Goal: Task Accomplishment & Management: Manage account settings

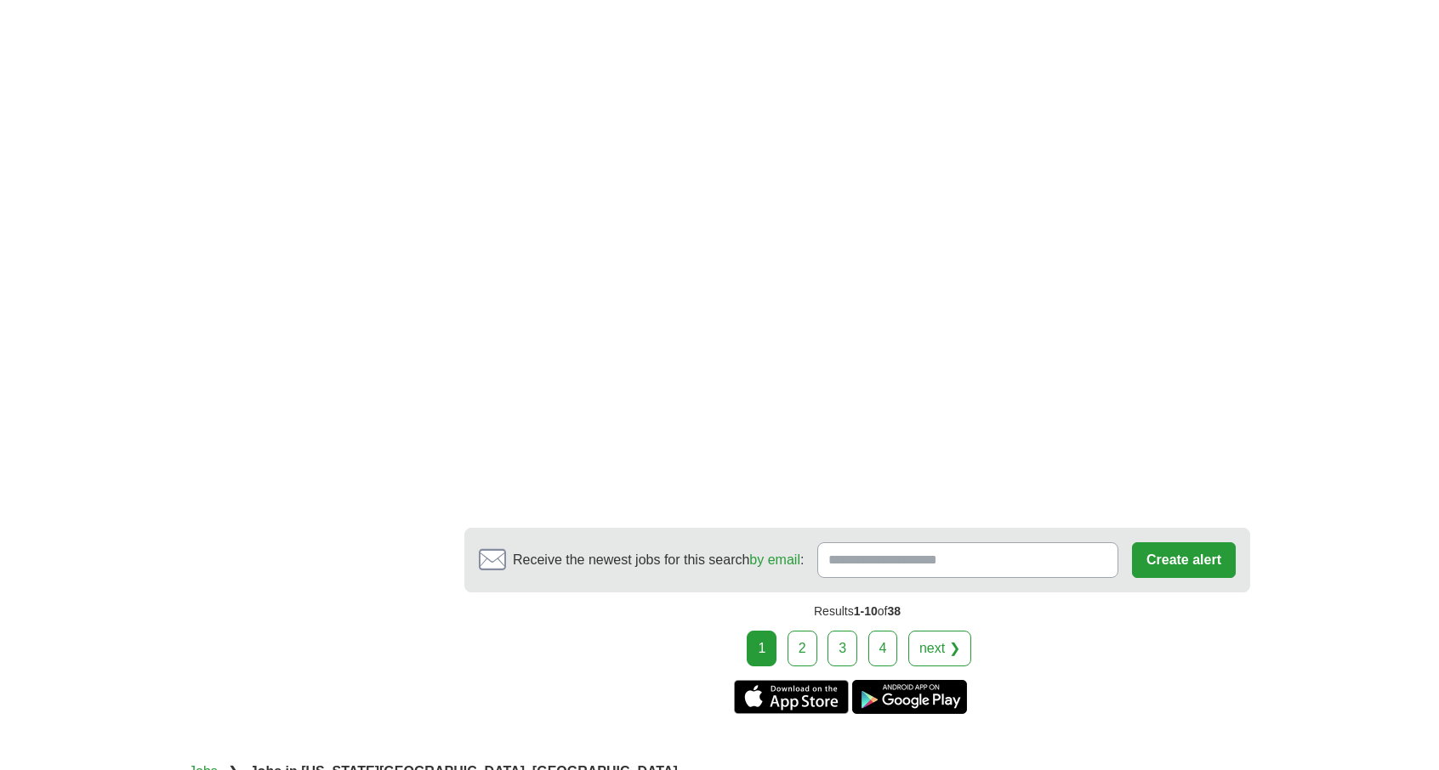
scroll to position [2551, 0]
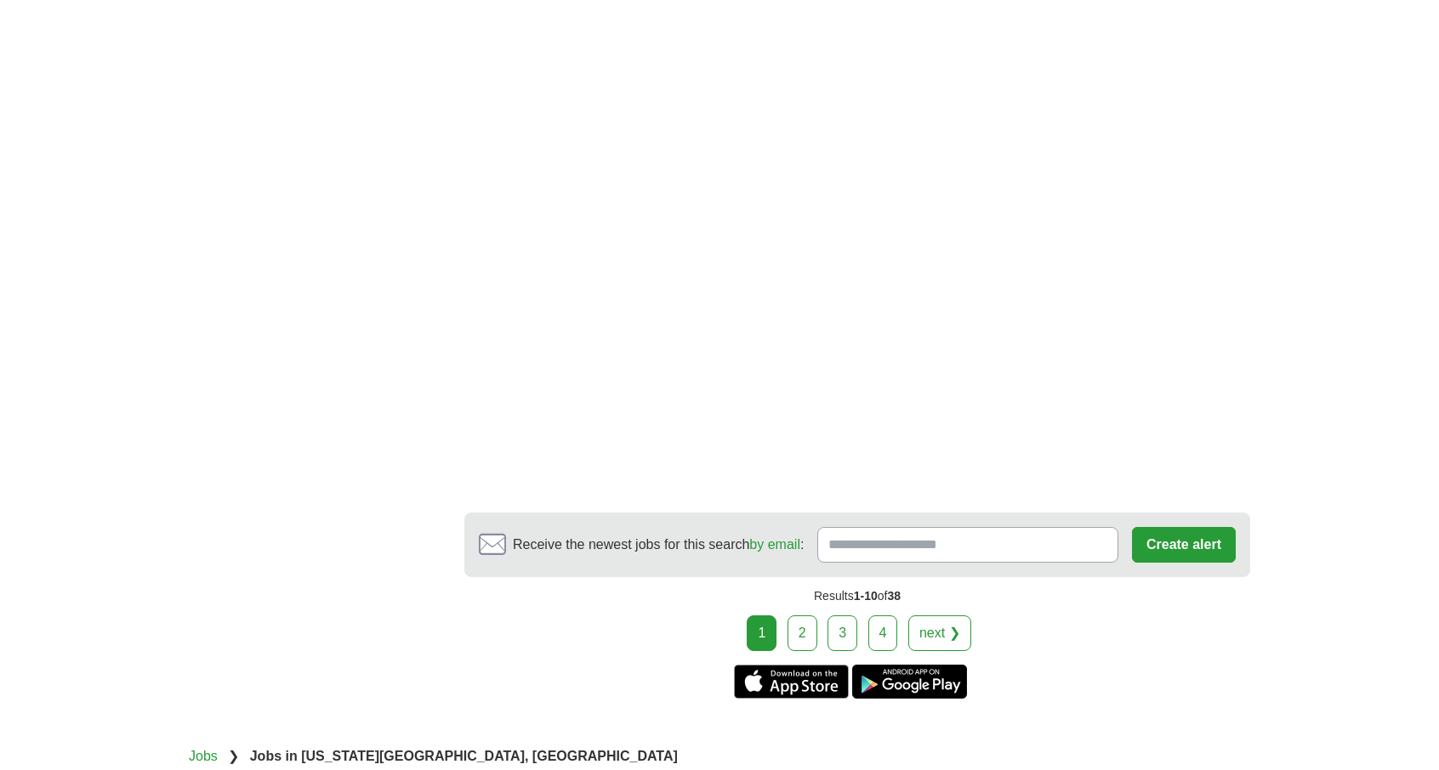
click at [806, 616] on link "2" at bounding box center [802, 634] width 30 height 36
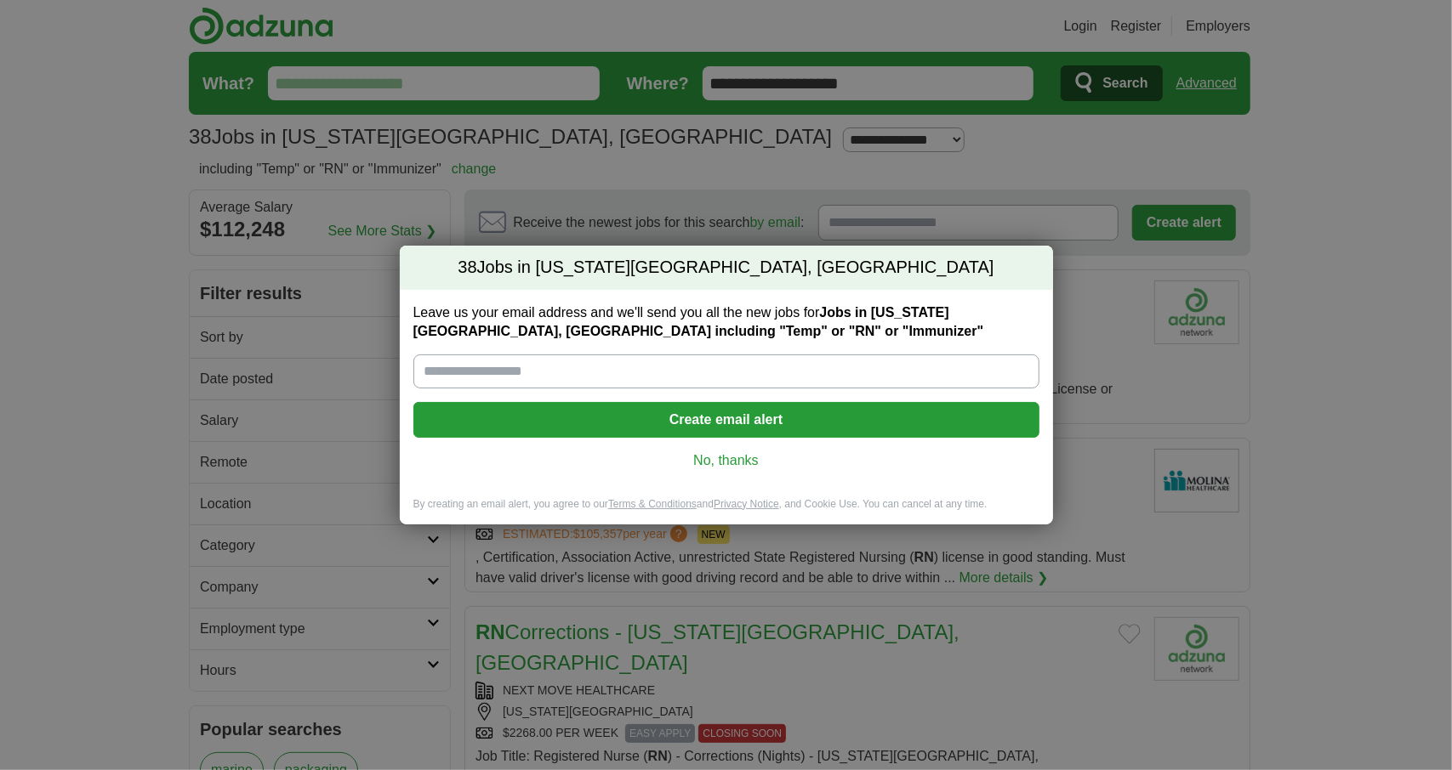
click at [562, 377] on input "Leave us your email address and we'll send you all the new jobs for Jobs in Cal…" at bounding box center [726, 372] width 626 height 34
type input "**********"
click at [724, 415] on button "Create email alert" at bounding box center [726, 420] width 626 height 36
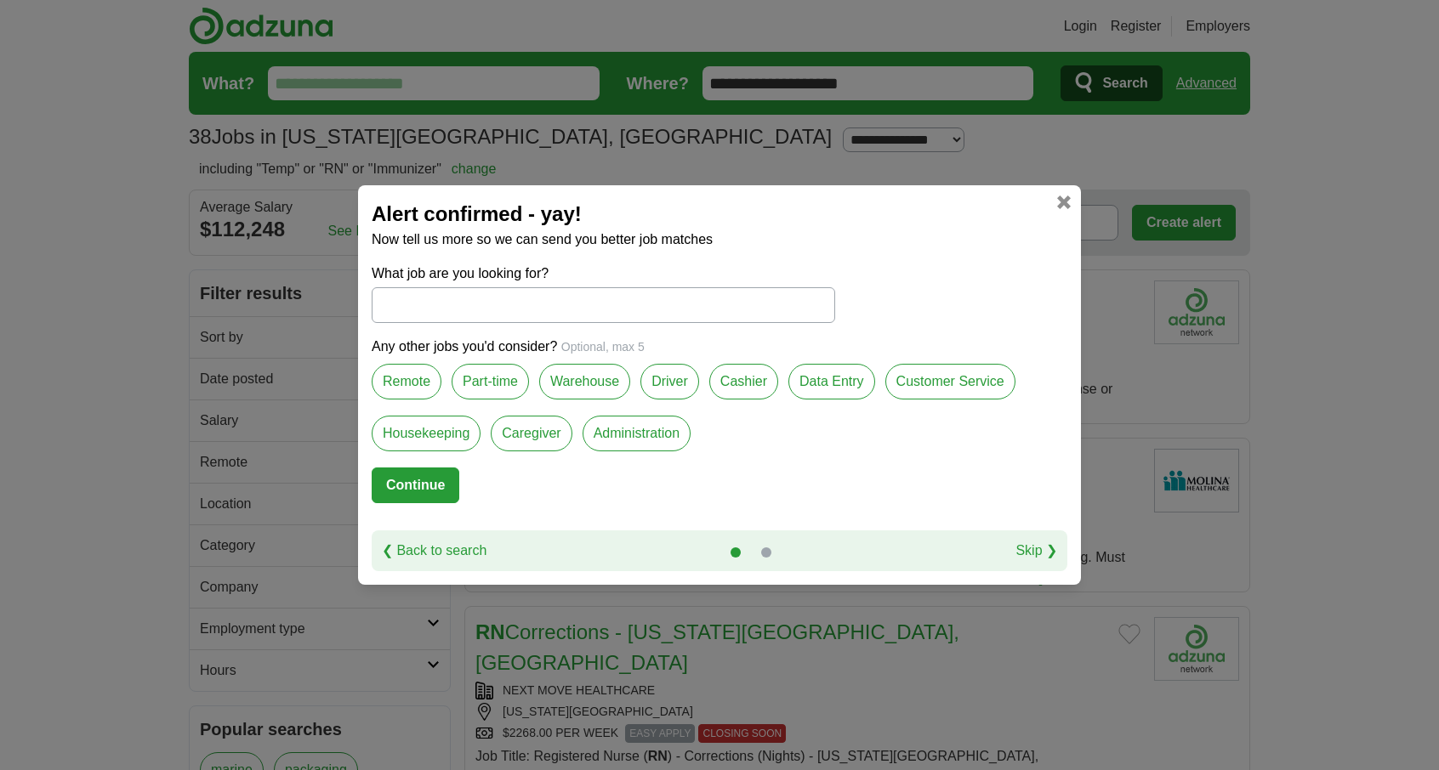
click at [1060, 202] on link at bounding box center [1064, 203] width 14 height 14
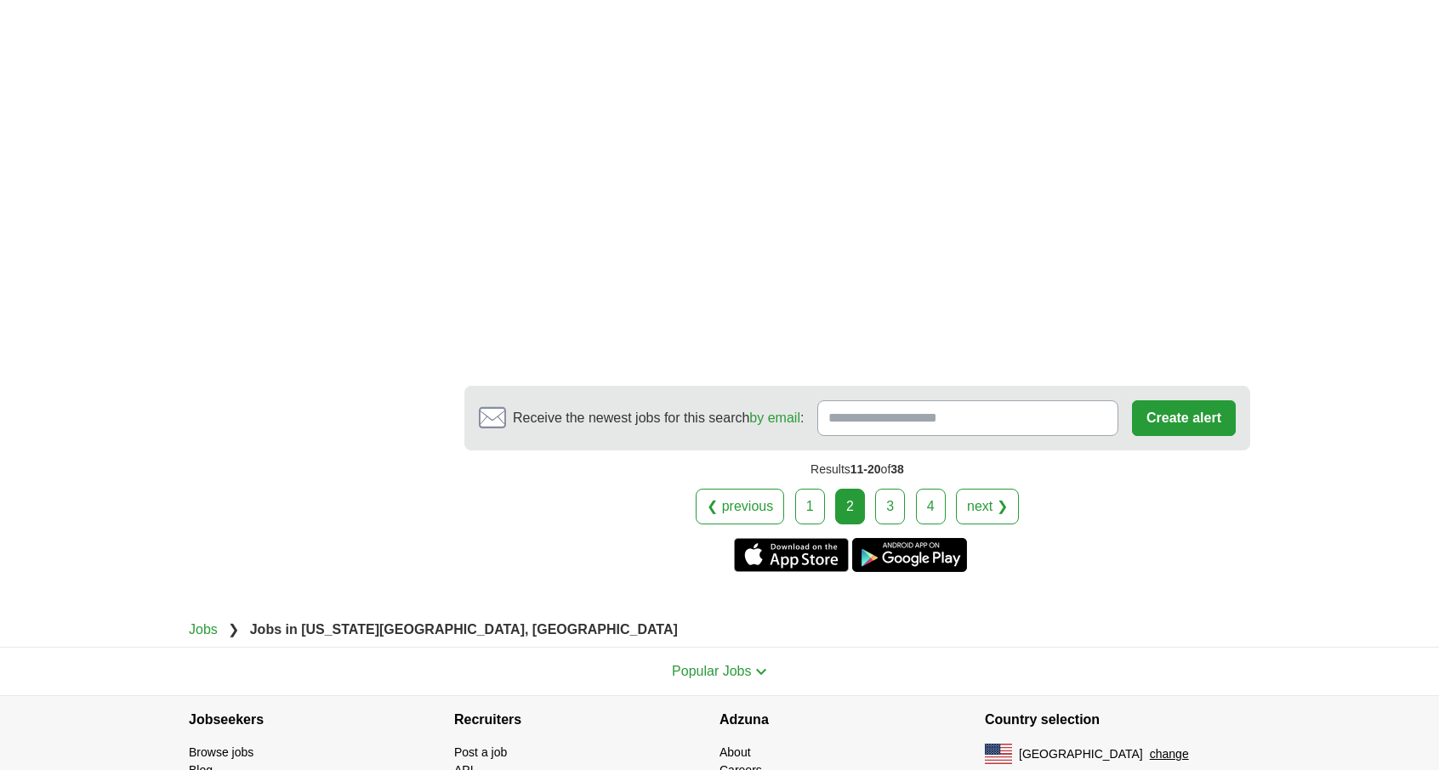
scroll to position [2930, 0]
click at [893, 487] on link "3" at bounding box center [890, 505] width 30 height 36
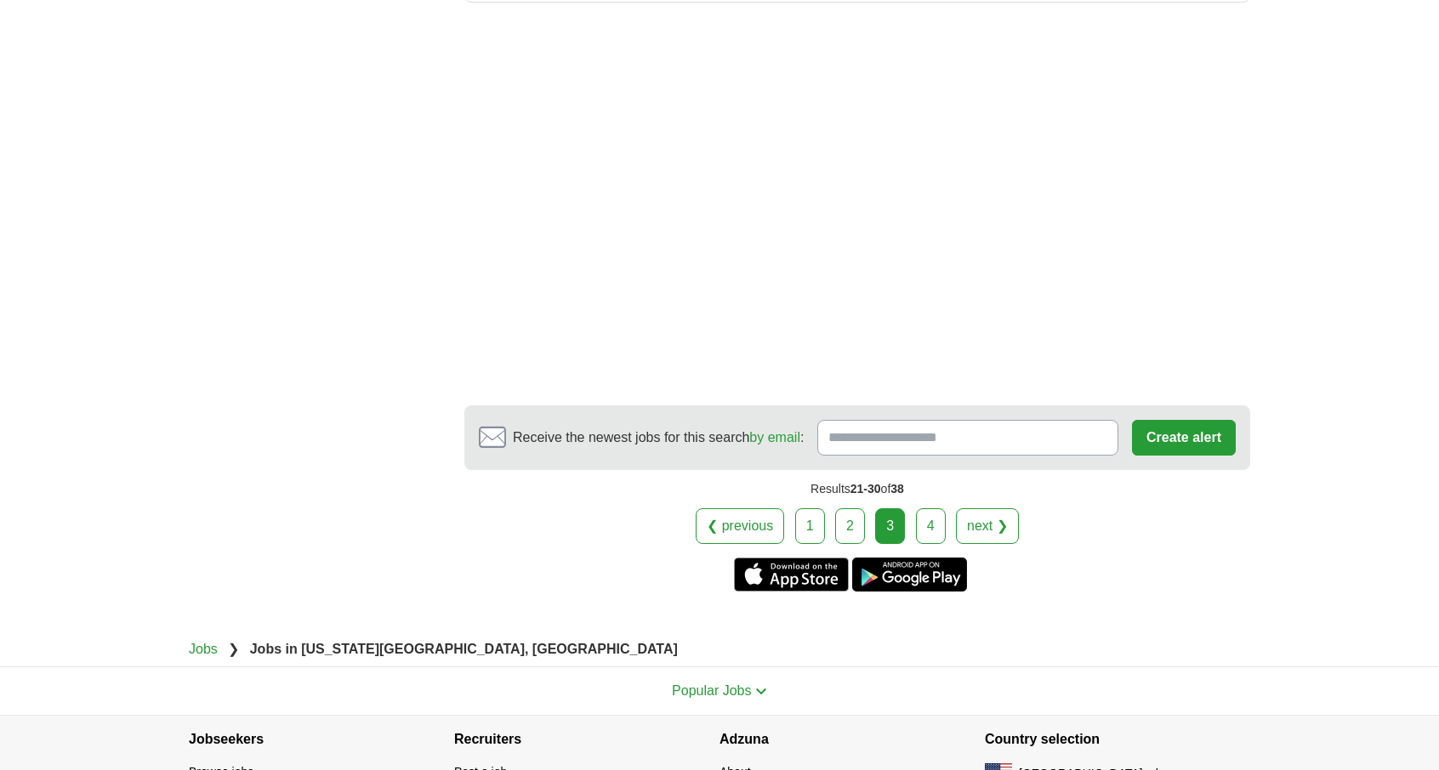
scroll to position [2211, 0]
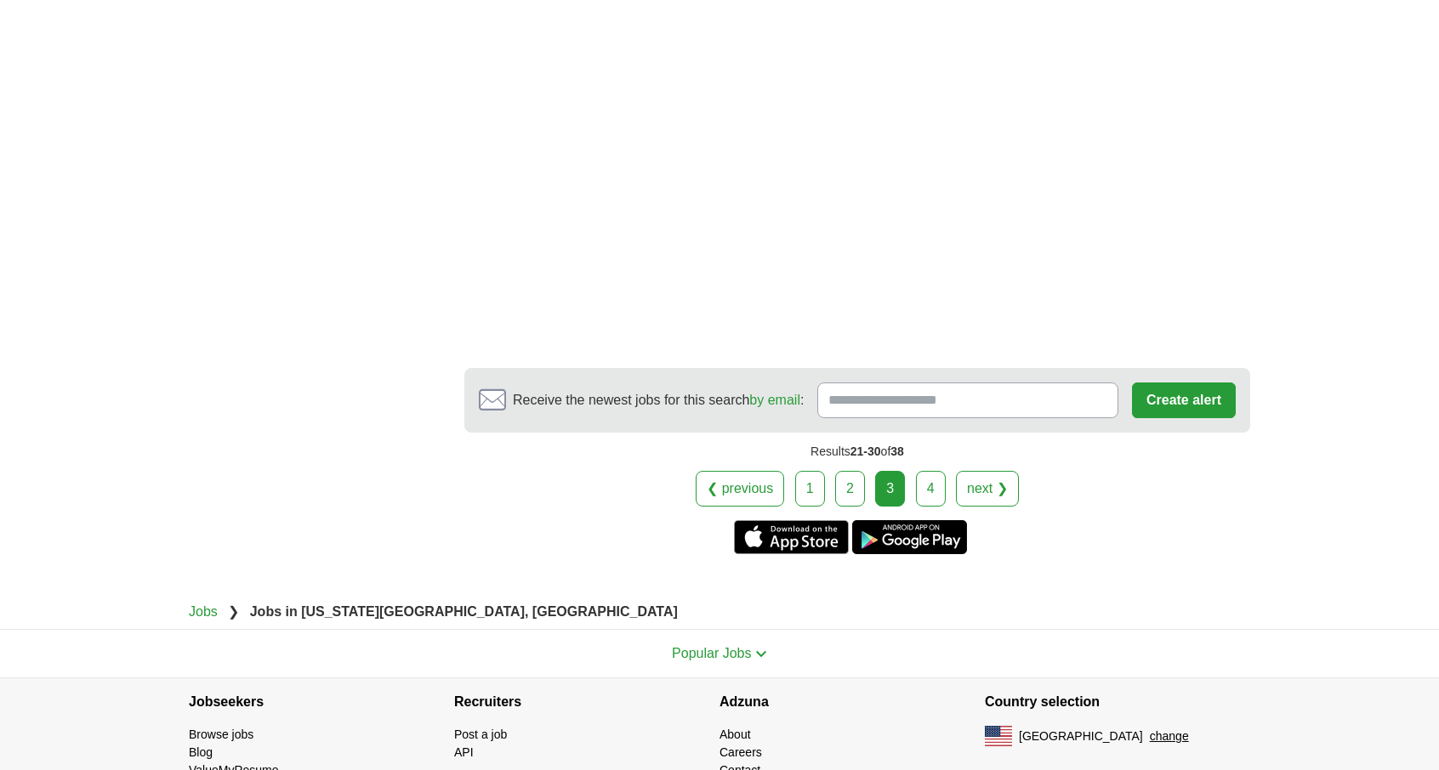
click at [932, 480] on link "4" at bounding box center [931, 489] width 30 height 36
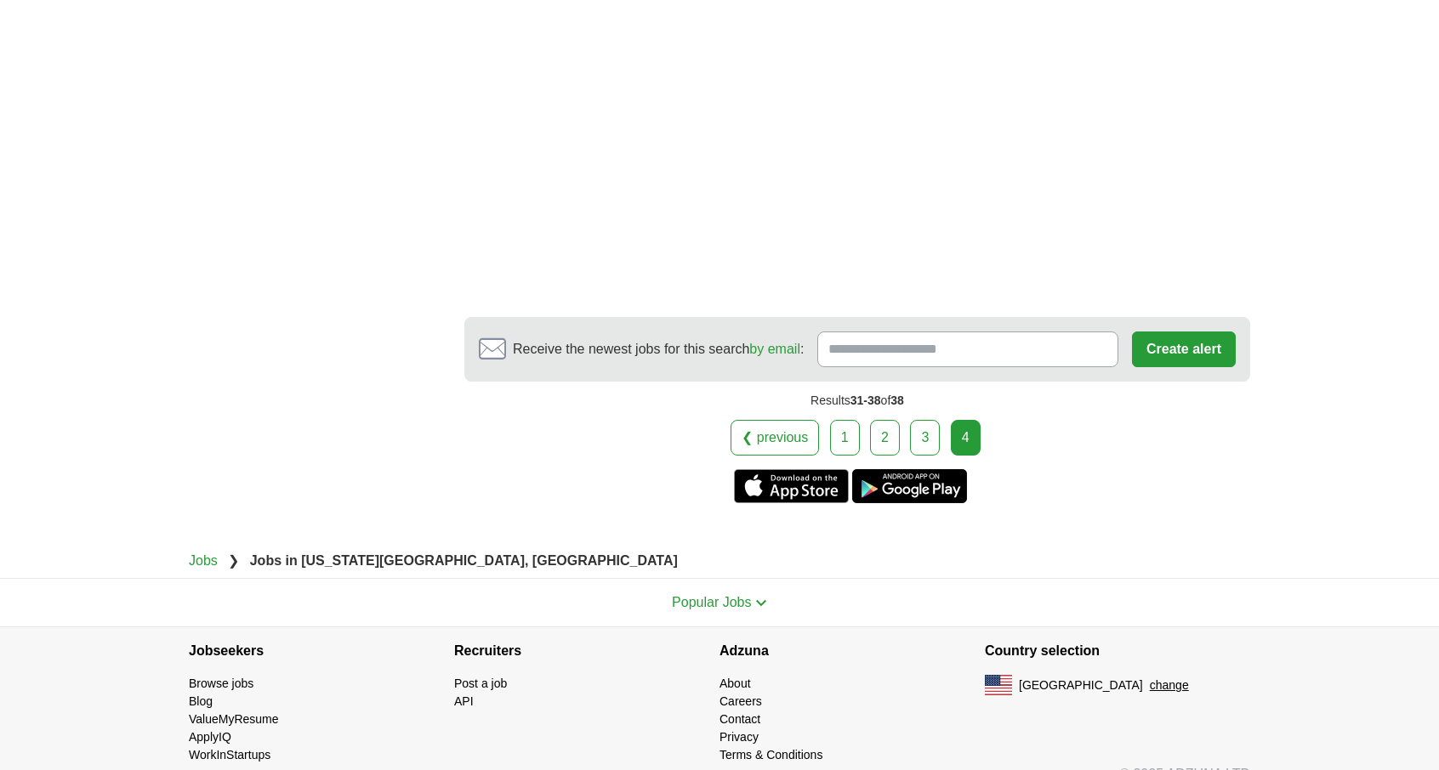
scroll to position [2438, 0]
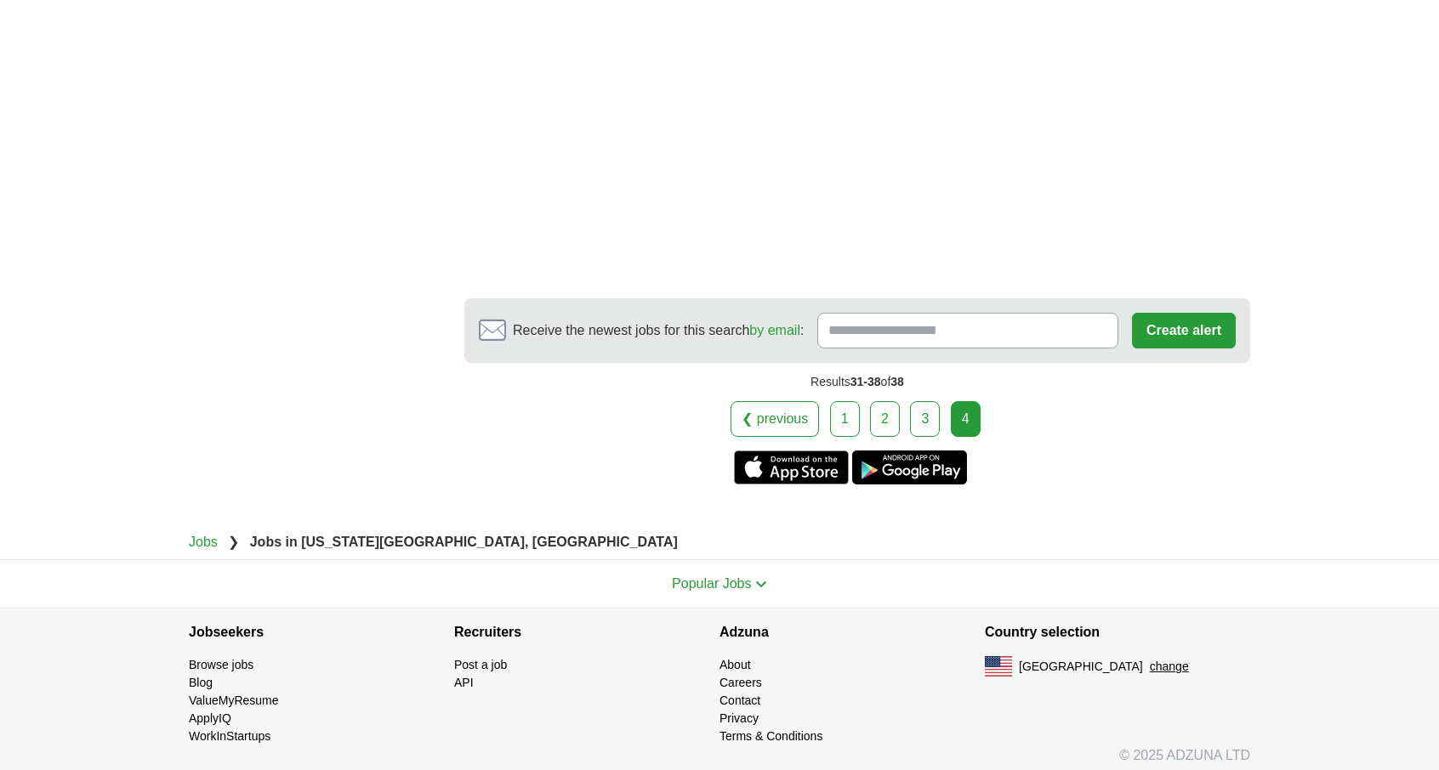
click at [957, 410] on div "4" at bounding box center [966, 419] width 30 height 36
